Goal: Information Seeking & Learning: Learn about a topic

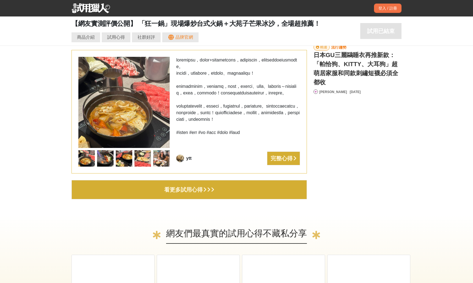
scroll to position [1874, 0]
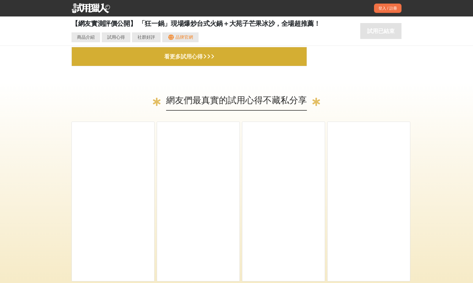
click at [206, 54] on icon "button" at bounding box center [204, 56] width 3 height 5
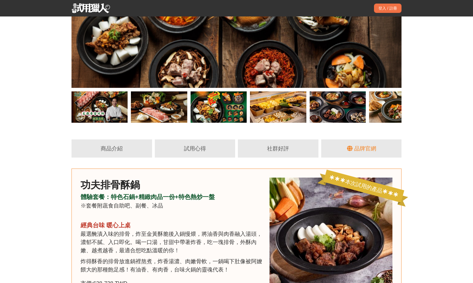
scroll to position [0, 0]
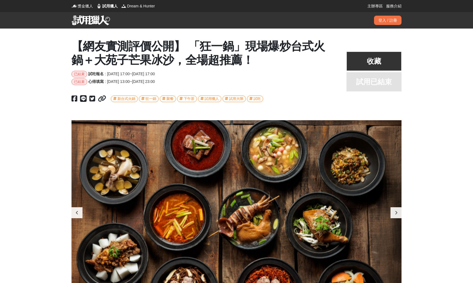
click at [79, 212] on div at bounding box center [76, 213] width 11 height 11
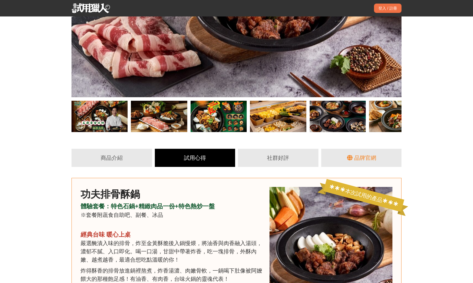
click at [196, 157] on div "試用心得" at bounding box center [195, 158] width 71 height 8
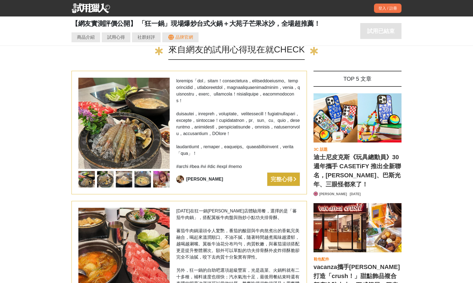
scroll to position [0, 1649]
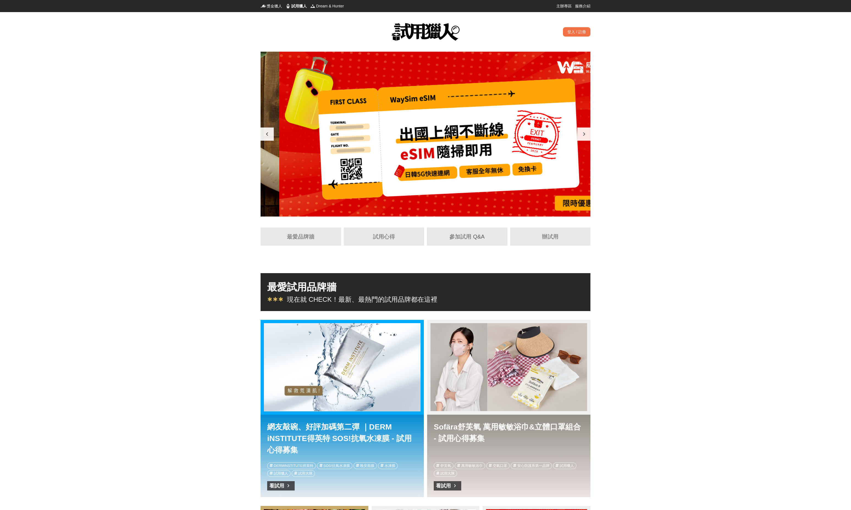
scroll to position [0, 330]
